Goal: Find contact information: Find contact information

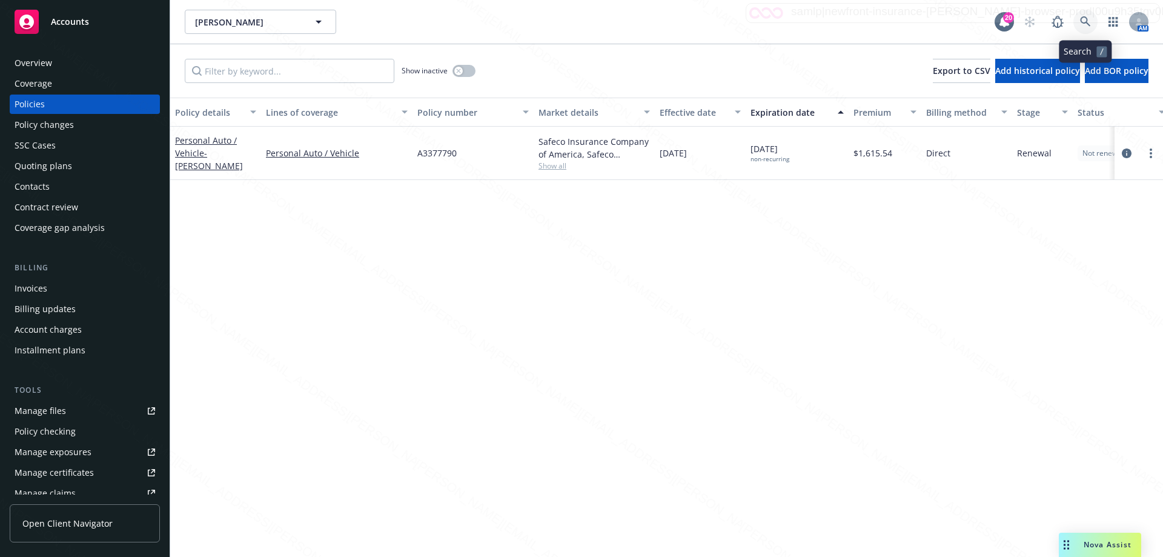
click at [1080, 22] on icon at bounding box center [1085, 21] width 11 height 11
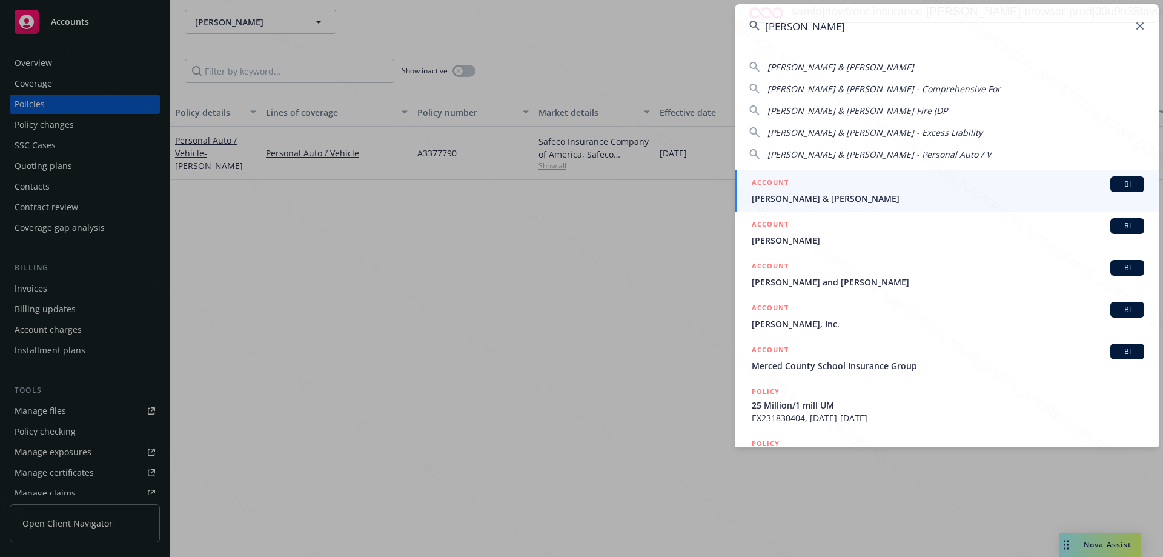
type input "[PERSON_NAME]"
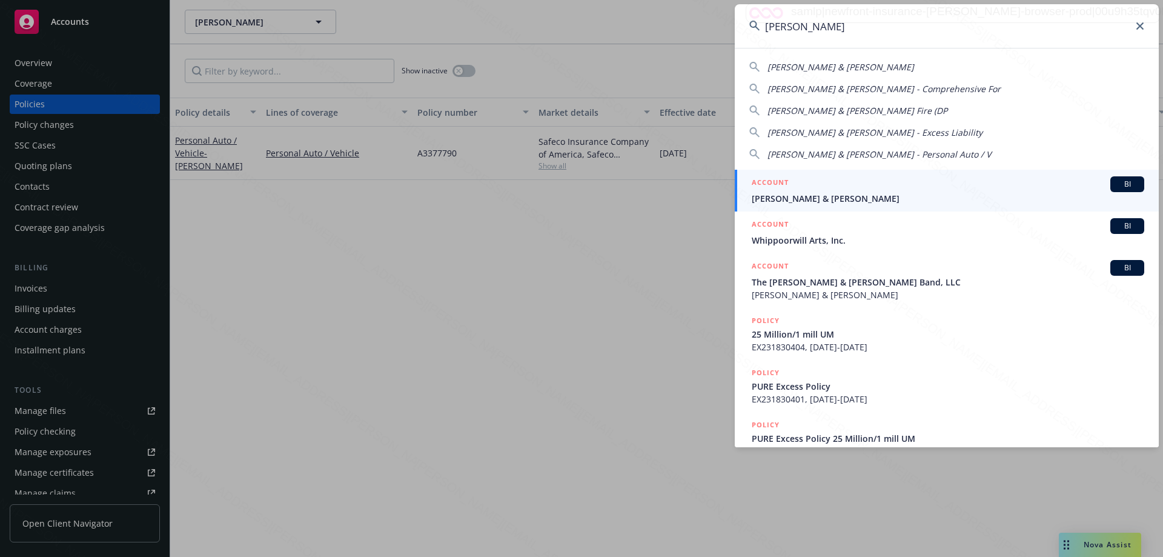
click at [847, 191] on div "ACCOUNT BI" at bounding box center [948, 184] width 392 height 16
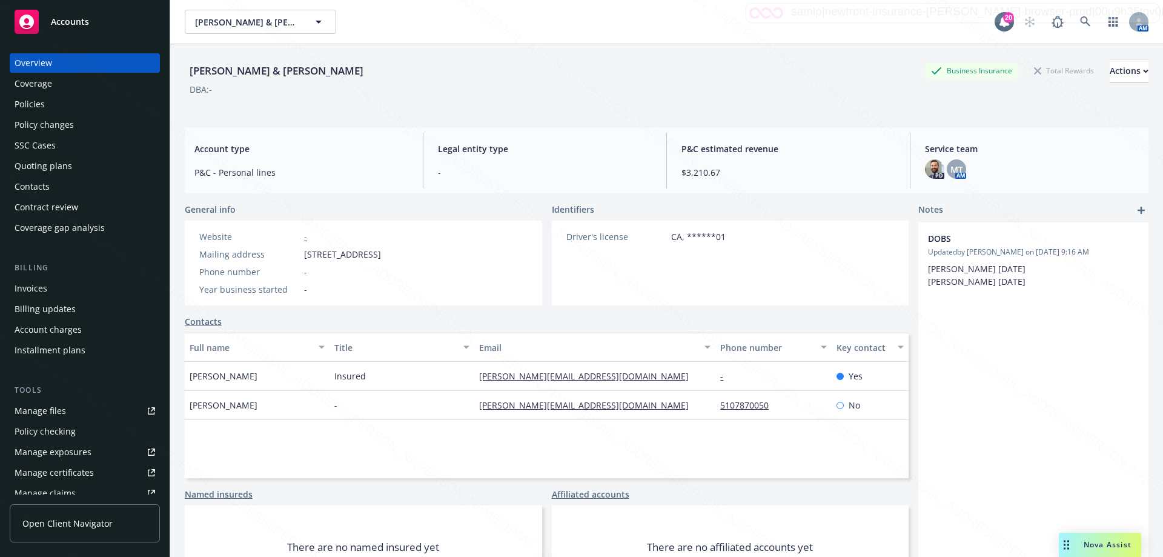
click at [37, 106] on div "Policies" at bounding box center [30, 103] width 30 height 19
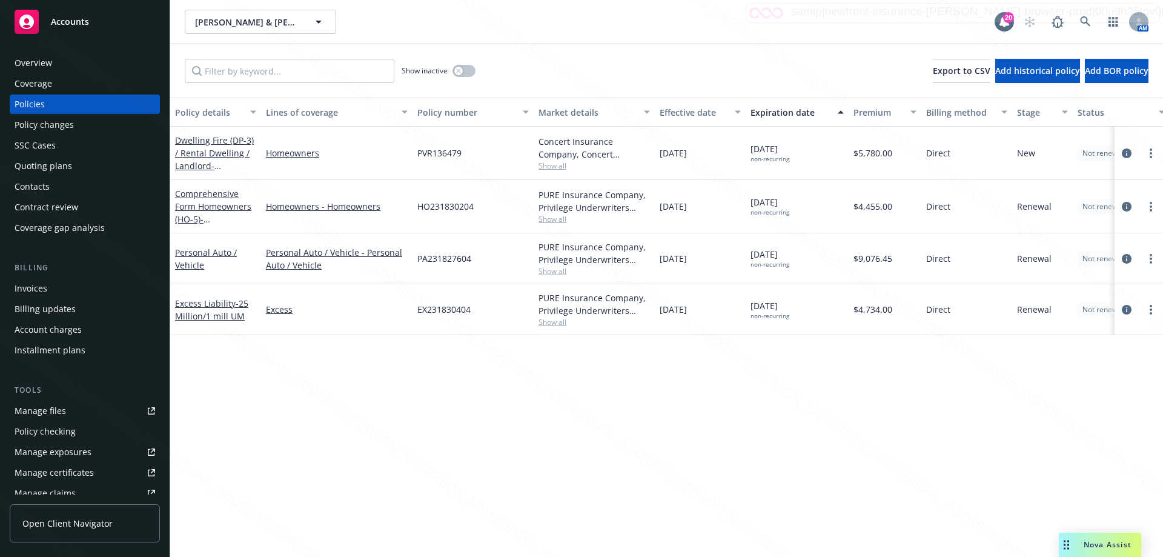
click at [44, 59] on div "Overview" at bounding box center [34, 62] width 38 height 19
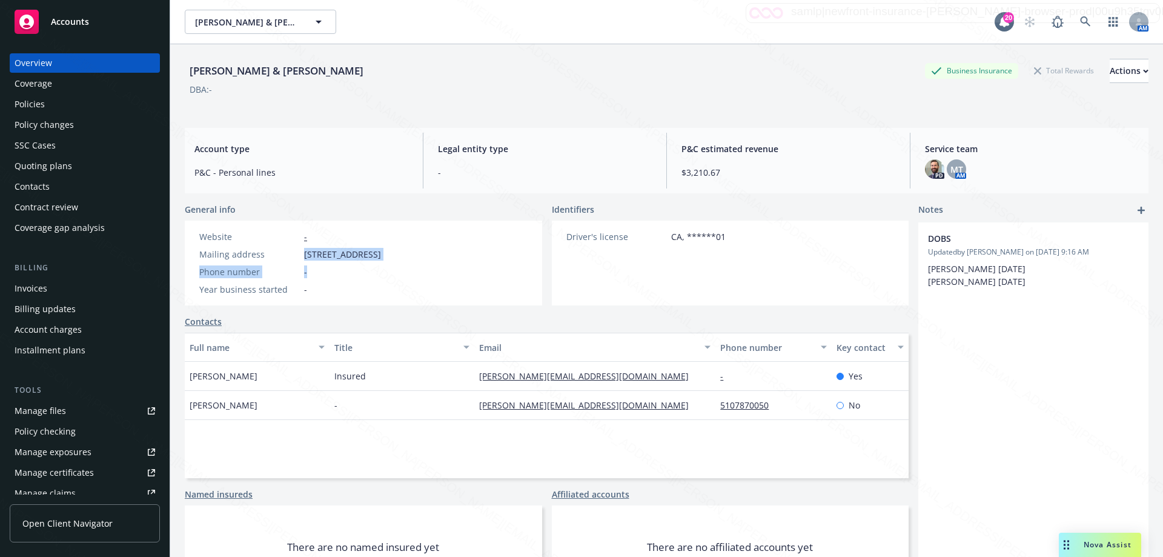
drag, startPoint x: 303, startPoint y: 256, endPoint x: 443, endPoint y: 263, distance: 140.7
click at [395, 263] on div "Website - Mailing address [STREET_ADDRESS] Phone number - Year business started…" at bounding box center [290, 262] width 211 height 85
click at [395, 265] on div "Website - Mailing address [STREET_ADDRESS] Phone number - Year business started…" at bounding box center [290, 262] width 211 height 85
click at [395, 255] on div "Website - Mailing address [STREET_ADDRESS] Phone number - Year business started…" at bounding box center [290, 262] width 211 height 85
click at [395, 254] on div "Website - Mailing address [STREET_ADDRESS] Phone number - Year business started…" at bounding box center [290, 262] width 211 height 85
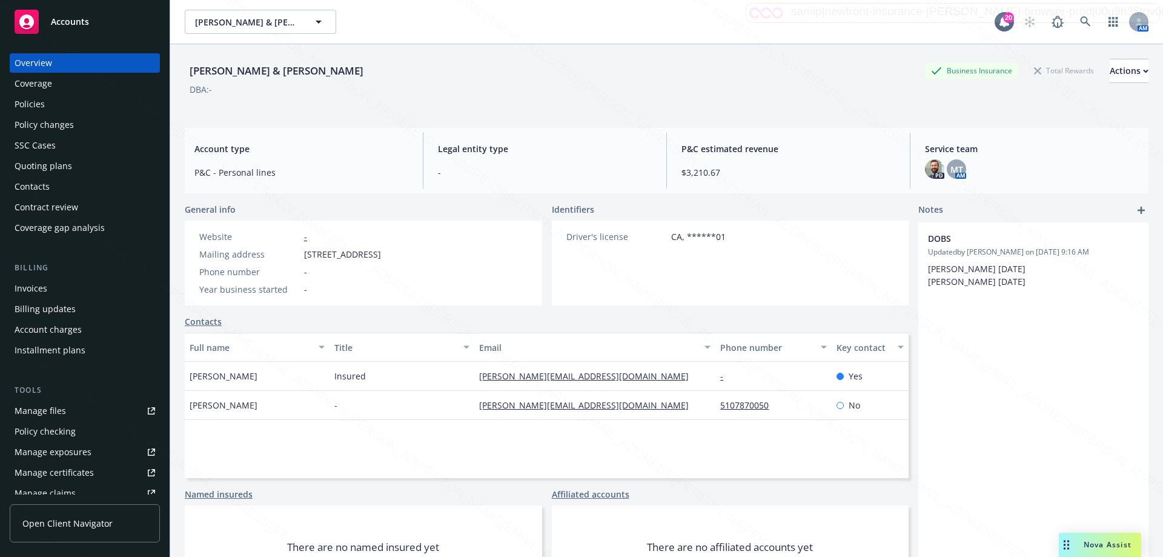
drag, startPoint x: 444, startPoint y: 251, endPoint x: 302, endPoint y: 253, distance: 142.9
click at [302, 253] on div "Website - Mailing address [STREET_ADDRESS] Phone number - Year business started…" at bounding box center [290, 262] width 211 height 85
copy span "[STREET_ADDRESS]"
click at [27, 103] on div "Policies" at bounding box center [30, 103] width 30 height 19
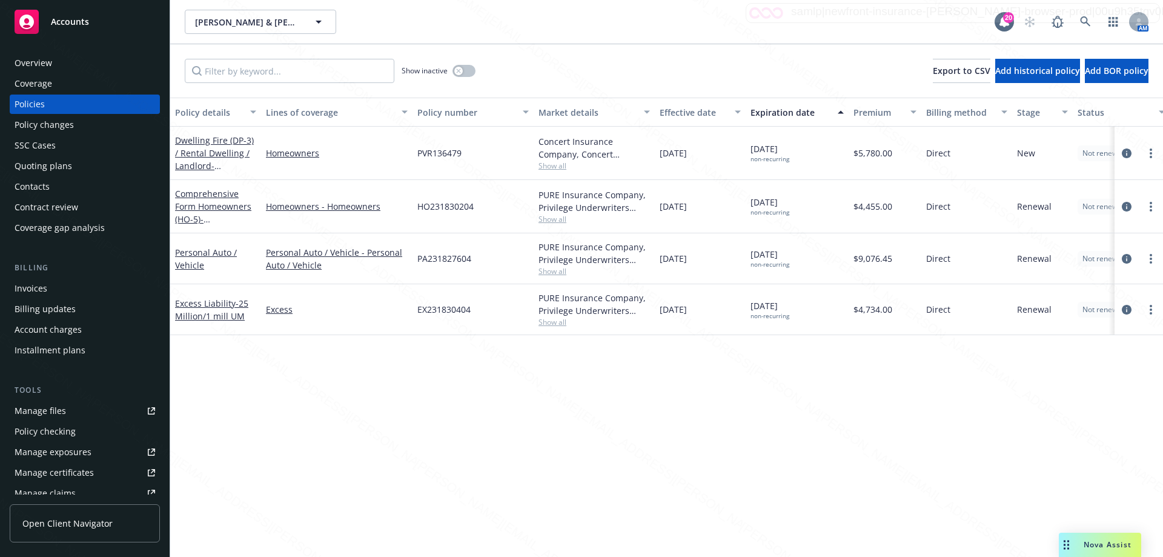
click at [202, 159] on div "Dwelling Fire (DP-3) / Rental Dwelling / Landlord - [PERSON_NAME] Vacation Rent…" at bounding box center [215, 153] width 81 height 38
click at [198, 147] on link "Dwelling Fire (DP-3) / Rental Dwelling / Landlord - [PERSON_NAME] Vacation Rent…" at bounding box center [214, 171] width 79 height 75
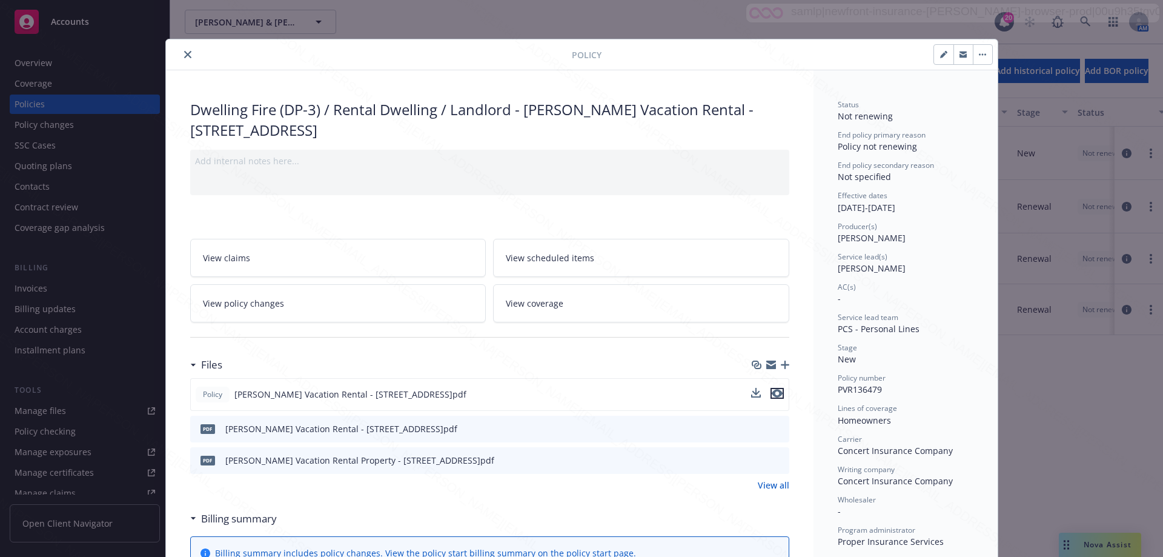
click at [775, 394] on icon "preview file" at bounding box center [777, 393] width 11 height 8
click at [184, 53] on icon "close" at bounding box center [187, 54] width 7 height 7
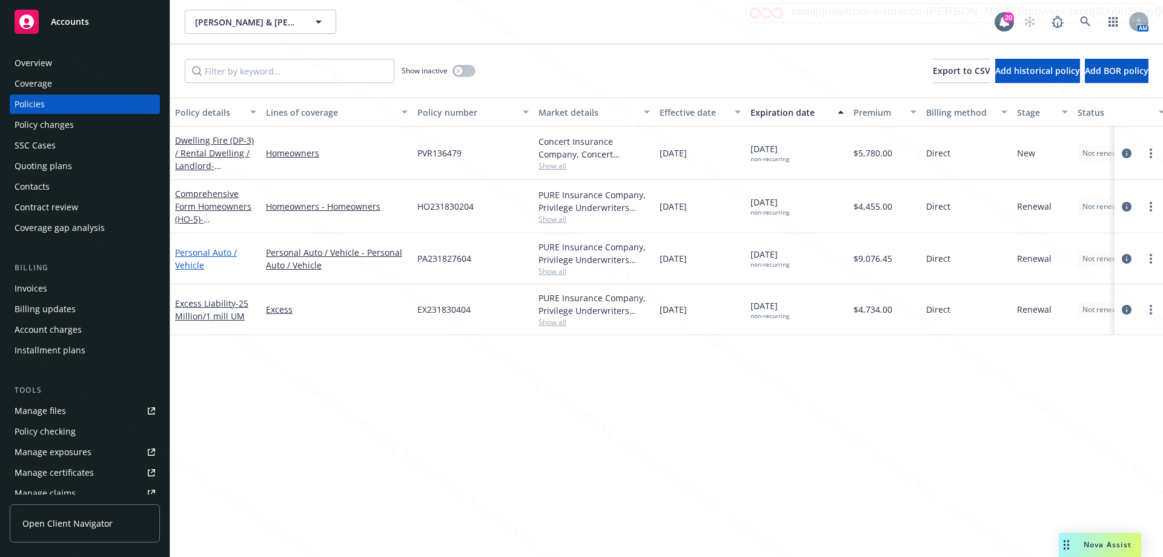
click at [183, 253] on link "Personal Auto / Vehicle" at bounding box center [206, 258] width 62 height 24
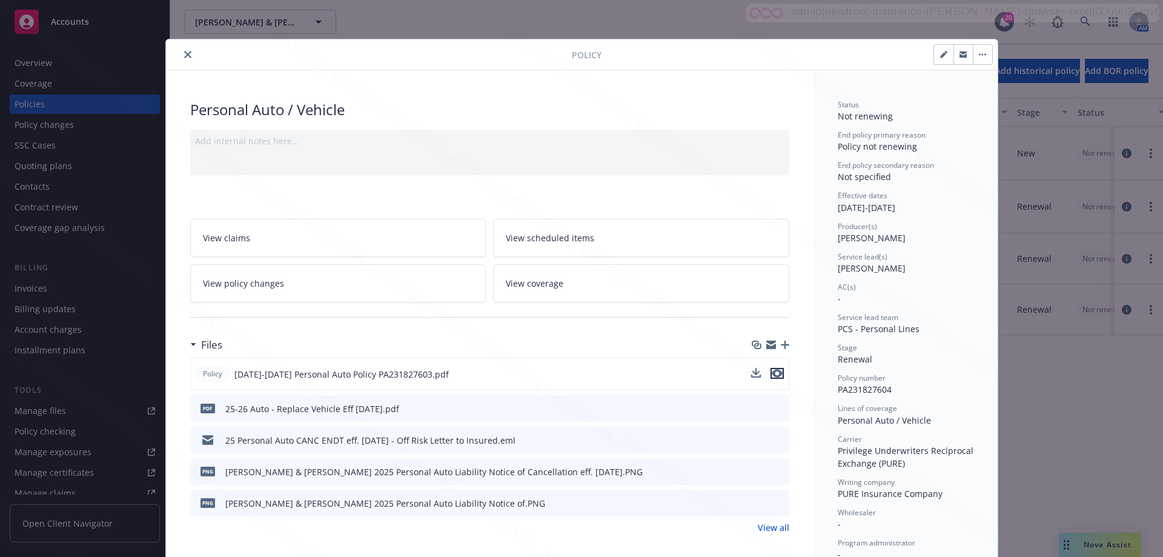
click at [775, 376] on icon "preview file" at bounding box center [777, 373] width 11 height 8
click at [180, 53] on button "close" at bounding box center [187, 54] width 15 height 15
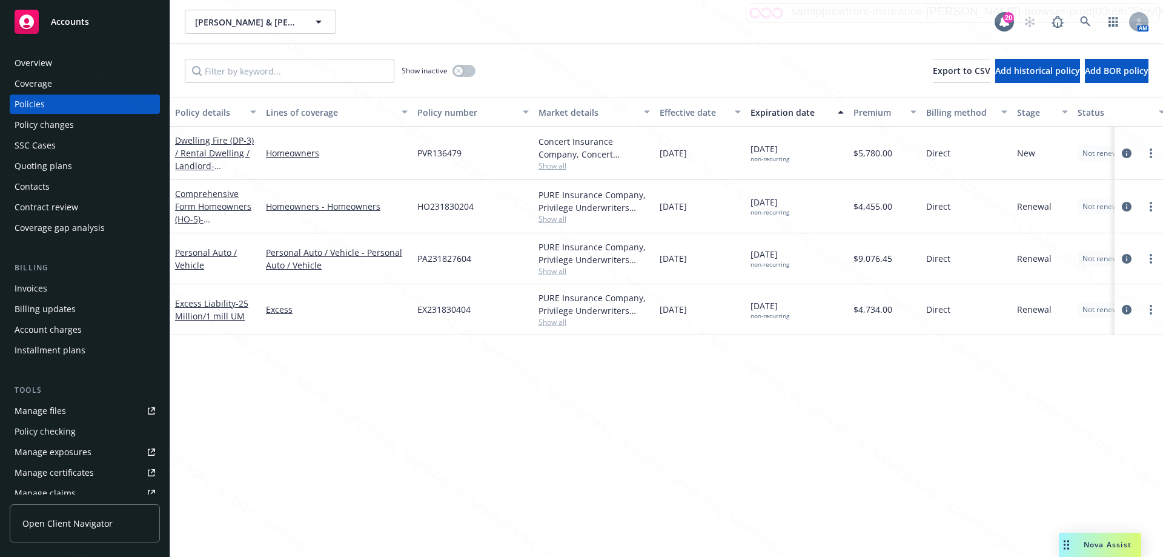
click at [35, 62] on div "Overview" at bounding box center [34, 62] width 38 height 19
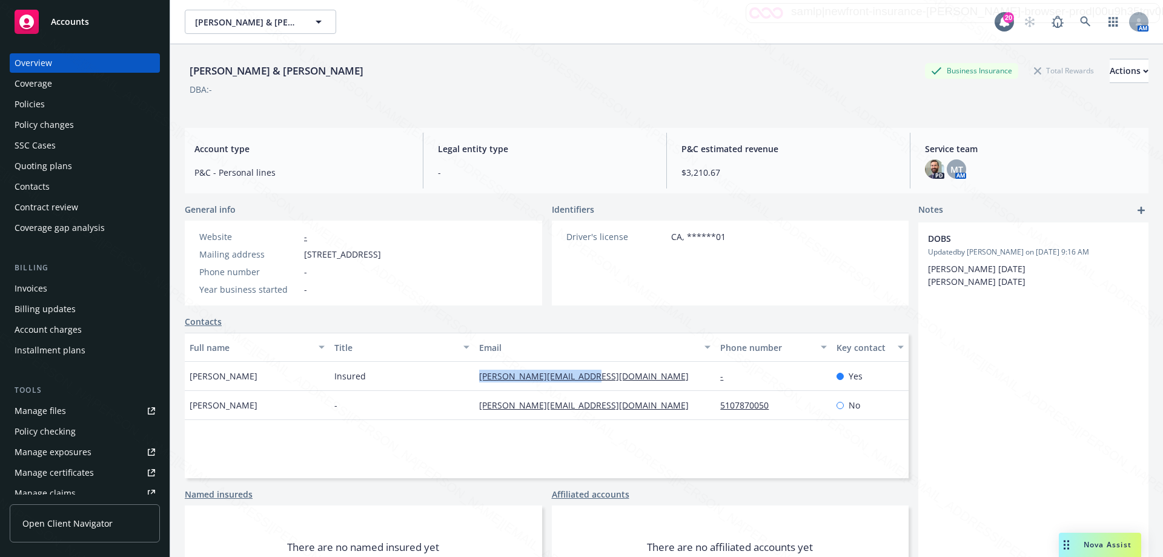
drag, startPoint x: 469, startPoint y: 376, endPoint x: 626, endPoint y: 380, distance: 156.3
click at [629, 382] on div "[PERSON_NAME] Insured [PERSON_NAME][EMAIL_ADDRESS][DOMAIN_NAME] - Yes" at bounding box center [547, 376] width 724 height 29
copy div "[PERSON_NAME][EMAIL_ADDRESS][DOMAIN_NAME]"
drag, startPoint x: 442, startPoint y: 255, endPoint x: 302, endPoint y: 256, distance: 139.9
click at [302, 256] on div "Website - Mailing address [STREET_ADDRESS] Phone number - Year business started…" at bounding box center [290, 262] width 211 height 85
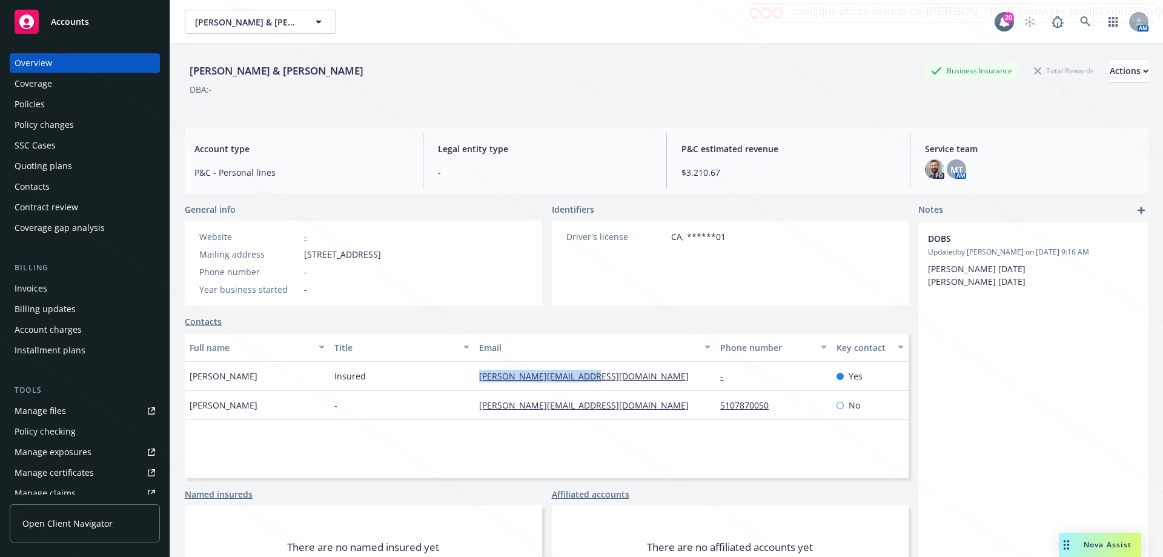
copy span "[STREET_ADDRESS]"
click at [1080, 20] on icon at bounding box center [1085, 21] width 11 height 11
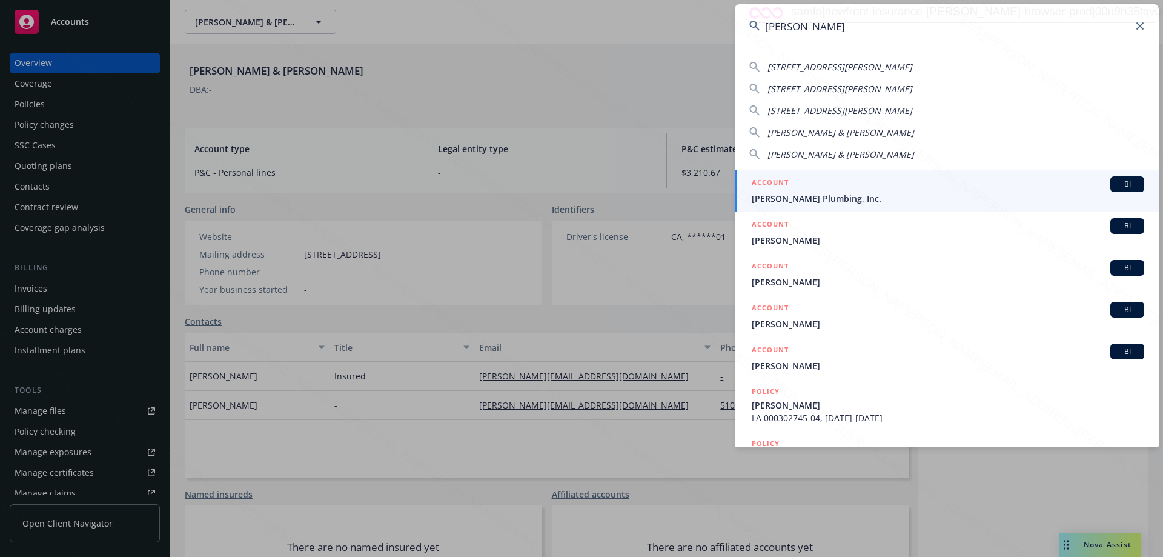
type input "[PERSON_NAME]"
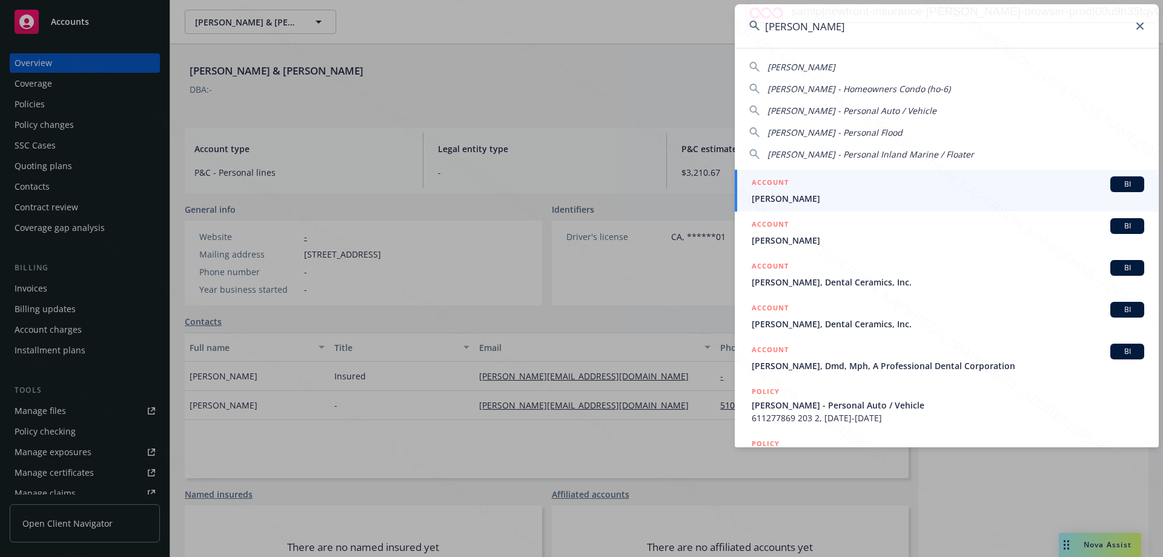
click at [795, 198] on span "[PERSON_NAME]" at bounding box center [948, 198] width 392 height 13
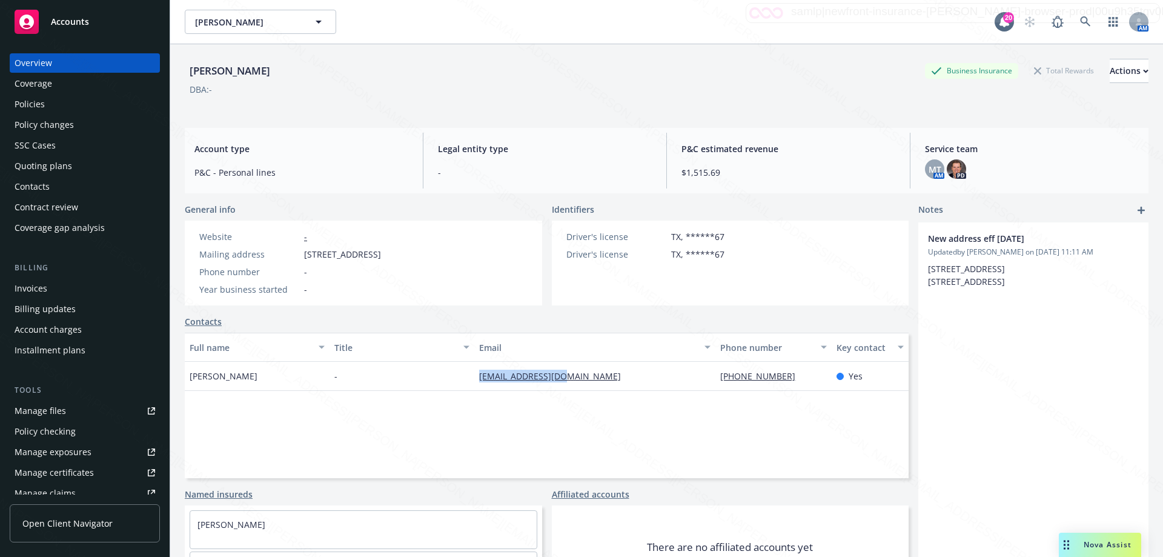
drag, startPoint x: 474, startPoint y: 375, endPoint x: 584, endPoint y: 373, distance: 110.2
click at [584, 373] on div "[EMAIL_ADDRESS][DOMAIN_NAME]" at bounding box center [594, 376] width 241 height 29
copy link "[EMAIL_ADDRESS][DOMAIN_NAME]"
